Goal: Task Accomplishment & Management: Manage account settings

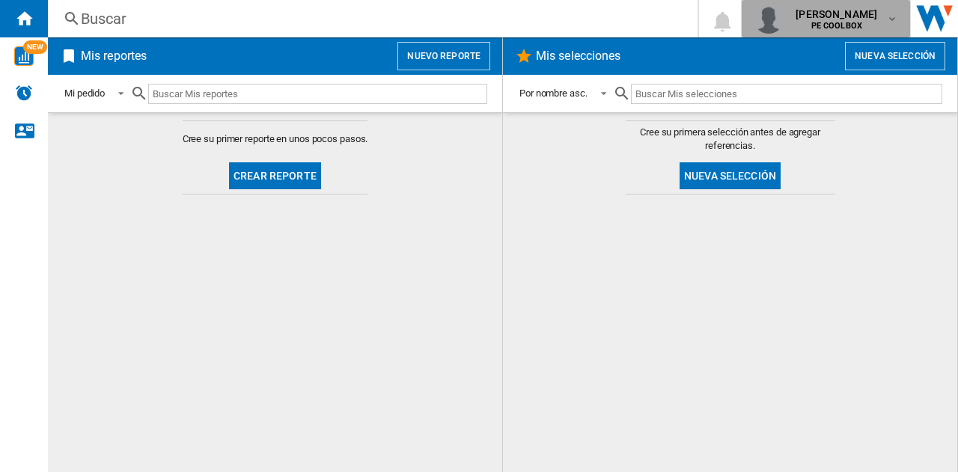
click at [893, 21] on md-icon "button" at bounding box center [893, 19] width 12 height 12
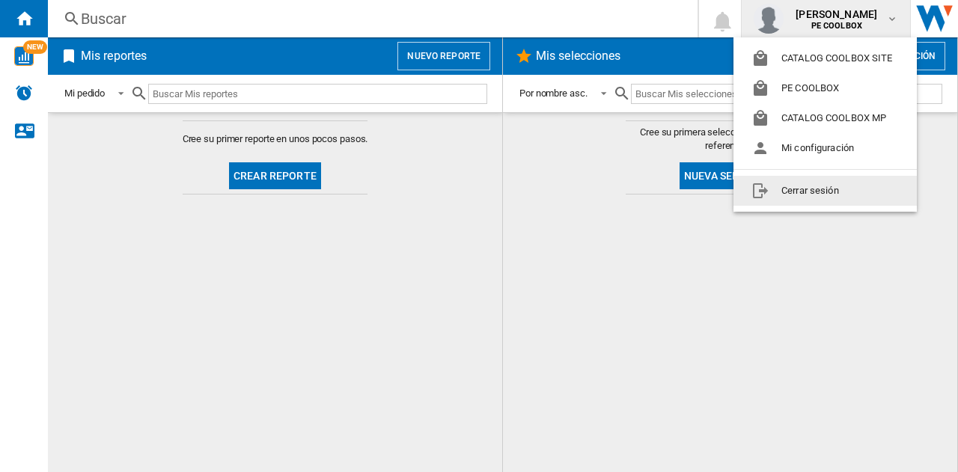
click at [792, 195] on button "Cerrar sesión" at bounding box center [825, 191] width 183 height 30
